Goal: Find specific page/section: Find specific page/section

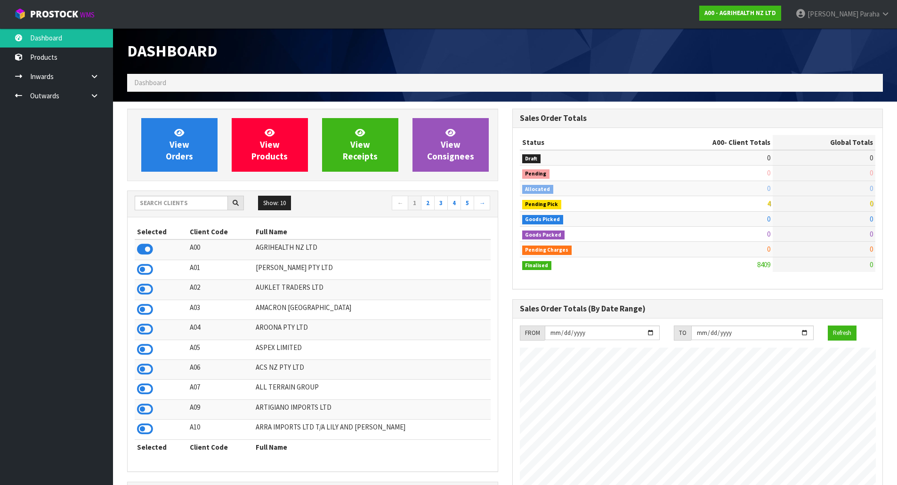
scroll to position [713, 385]
click at [190, 207] on input "text" at bounding box center [181, 203] width 93 height 15
click at [146, 268] on icon at bounding box center [145, 270] width 16 height 14
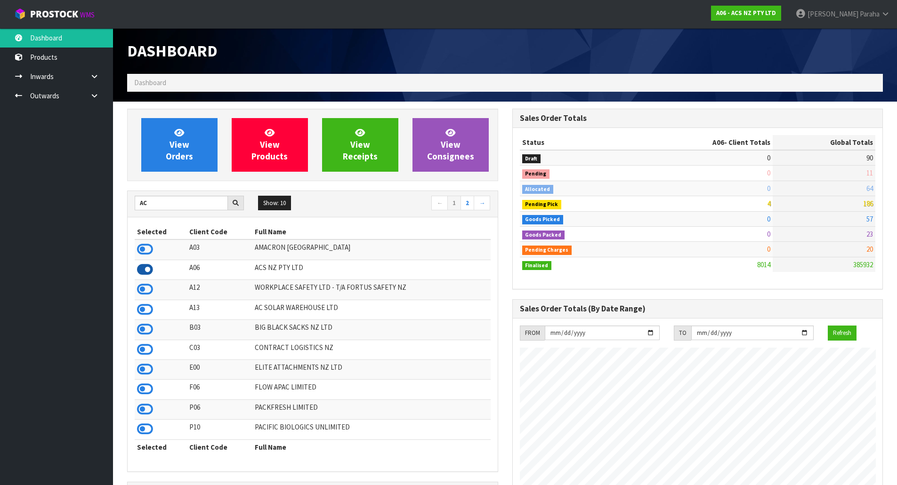
click at [141, 267] on icon at bounding box center [145, 270] width 16 height 14
click at [170, 206] on input "AC" at bounding box center [181, 203] width 93 height 15
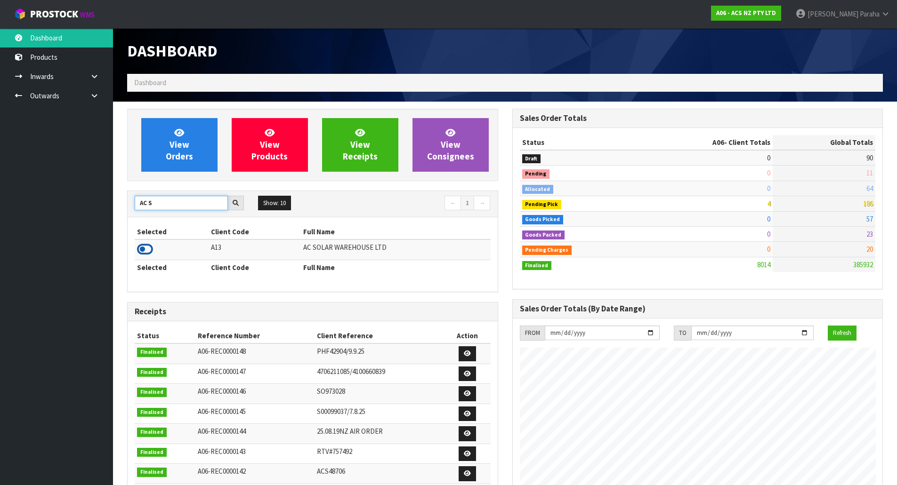
type input "AC S"
click at [147, 249] on icon at bounding box center [145, 249] width 16 height 14
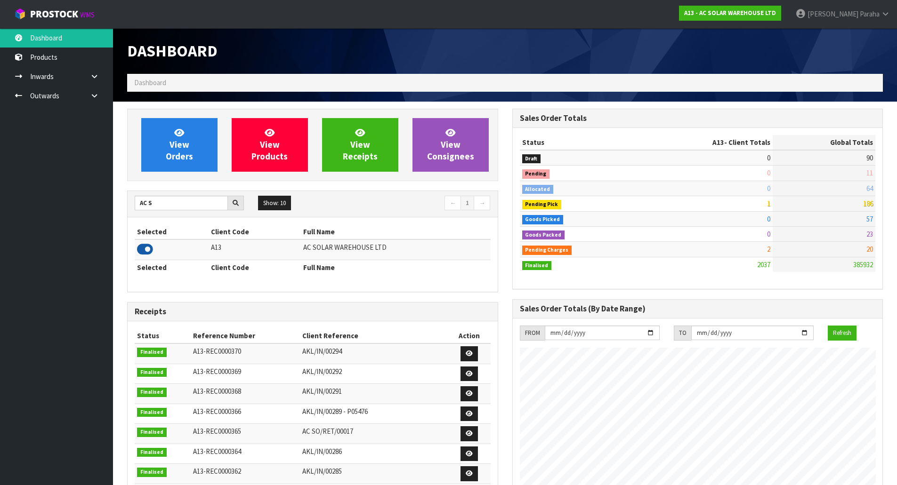
scroll to position [774, 385]
click at [144, 249] on icon at bounding box center [145, 249] width 16 height 14
click at [185, 125] on link "View Orders" at bounding box center [179, 145] width 76 height 54
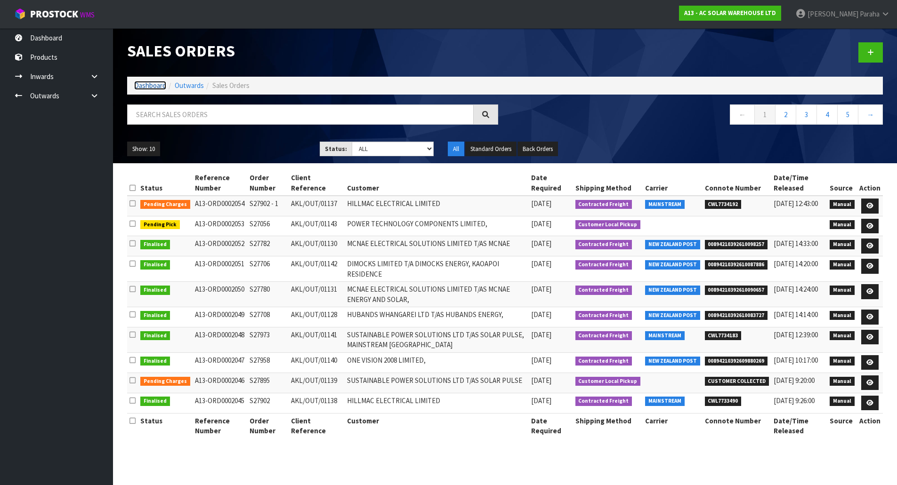
click at [156, 86] on link "Dashboard" at bounding box center [150, 85] width 32 height 9
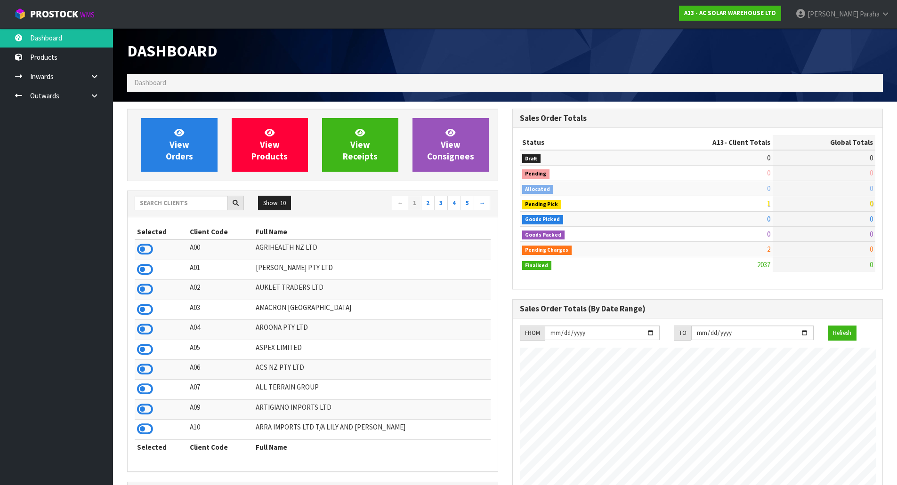
scroll to position [753, 385]
